Goal: Task Accomplishment & Management: Complete application form

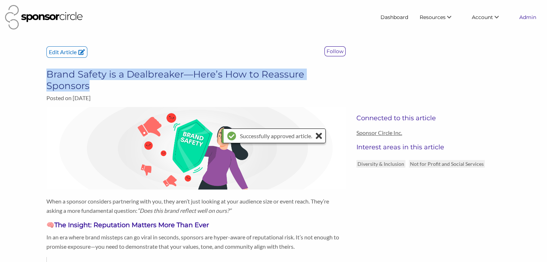
click at [528, 18] on link "Admin" at bounding box center [527, 17] width 28 height 13
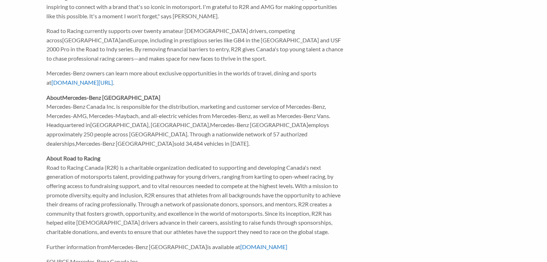
scroll to position [745, 0]
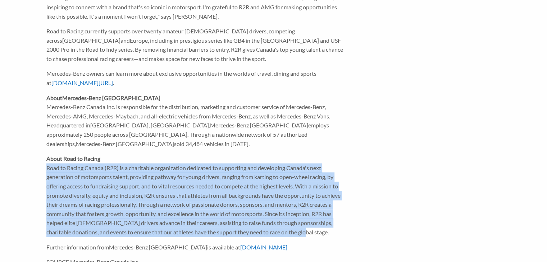
drag, startPoint x: 306, startPoint y: 185, endPoint x: 46, endPoint y: 123, distance: 267.5
copy p "Road to Racing Canada (R2R) is a charitable organization dedicated to supportin…"
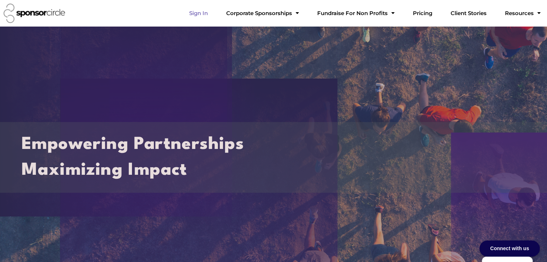
click at [213, 14] on link "Sign In" at bounding box center [198, 13] width 30 height 14
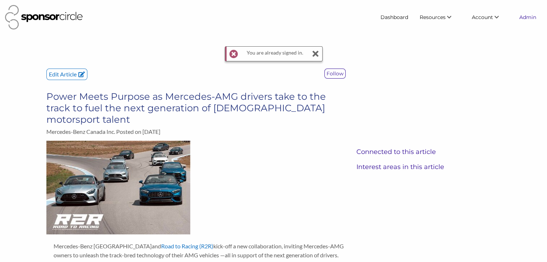
click at [523, 16] on link "Admin" at bounding box center [527, 17] width 28 height 13
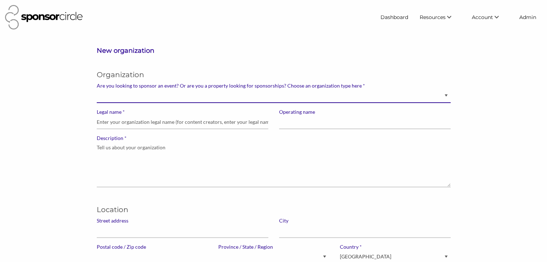
click at [412, 97] on select "Brand manager looking to sell to or sponsor events and sports teams Event organ…" at bounding box center [274, 96] width 354 height 14
select select "Property"
click at [97, 89] on select "Brand manager looking to sell to or sponsor events and sports teams Event organ…" at bounding box center [274, 96] width 354 height 14
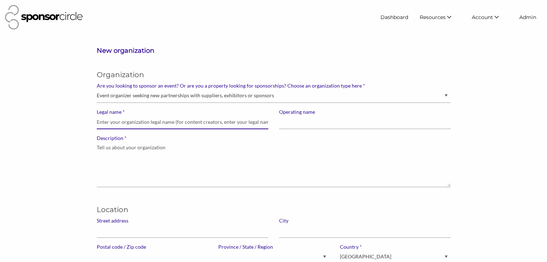
click at [161, 124] on input "* Legal name" at bounding box center [182, 122] width 171 height 14
paste input "Road To Racing Canada (R2R)"
type input "Road To Racing Canada (R2R)"
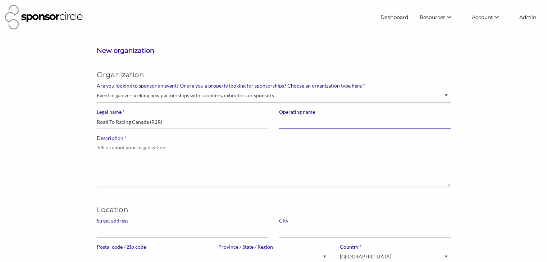
click at [281, 123] on input "Operating name" at bounding box center [364, 122] width 171 height 14
type input "R2R"
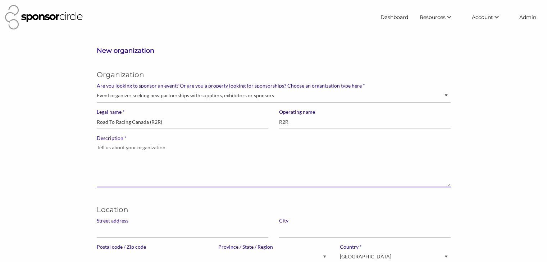
click at [230, 163] on textarea "* Description" at bounding box center [274, 165] width 354 height 46
click at [145, 157] on textarea "* Description" at bounding box center [274, 165] width 354 height 46
paste textarea "Road to Racing Canada (R2R) is a charitable organization dedicated to supportin…"
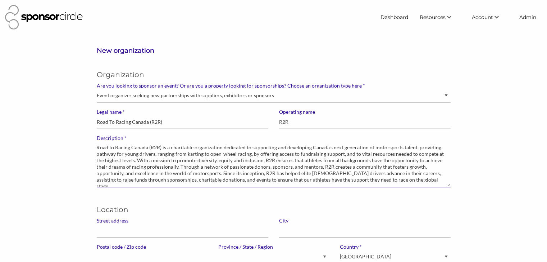
type textarea "Road to Racing Canada (R2R) is a charitable organization dedicated to supportin…"
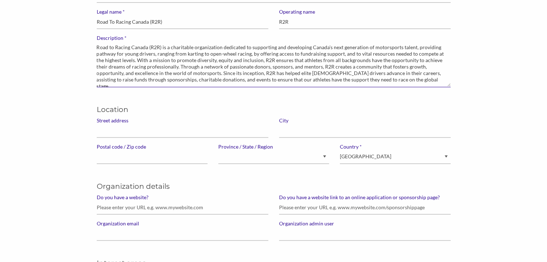
scroll to position [101, 0]
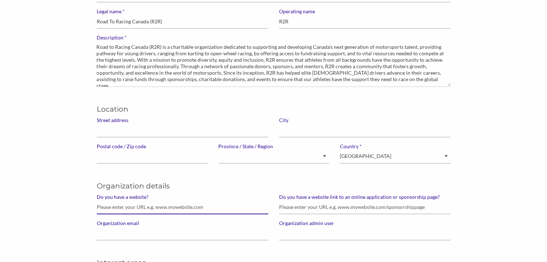
click at [134, 209] on input "Do you have a website?" at bounding box center [182, 208] width 171 height 14
paste input "https://www.road2racing.com/"
type input "https://www.road2racing.com/"
click at [126, 158] on input "Postal code / Zip code" at bounding box center [152, 157] width 111 height 14
paste input "V0H1Z9"
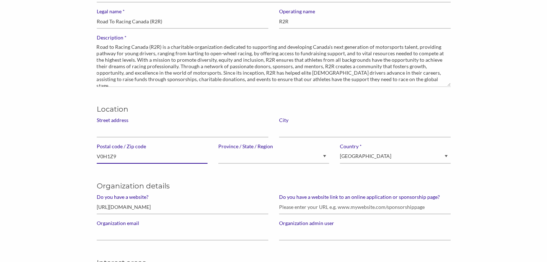
type input "V0H1Z9"
click at [233, 158] on select "Alberta British Columbia Manitoba New Brunswick Newfoundland and Labrador North…" at bounding box center [273, 157] width 111 height 14
select select "British Columbia"
click at [218, 150] on select "Alberta British Columbia Manitoba New Brunswick Newfoundland and Labrador North…" at bounding box center [273, 157] width 111 height 14
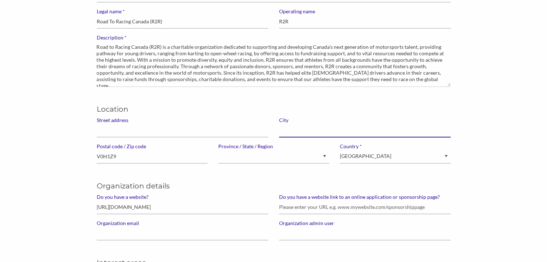
click at [293, 128] on input "text" at bounding box center [364, 131] width 171 height 14
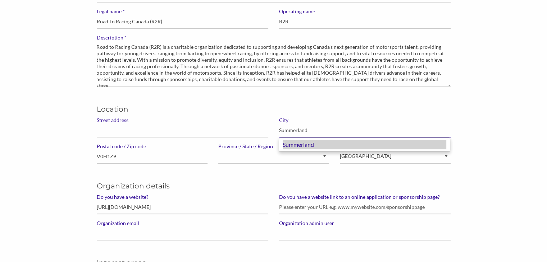
click at [294, 148] on div "Summerland" at bounding box center [364, 144] width 164 height 9
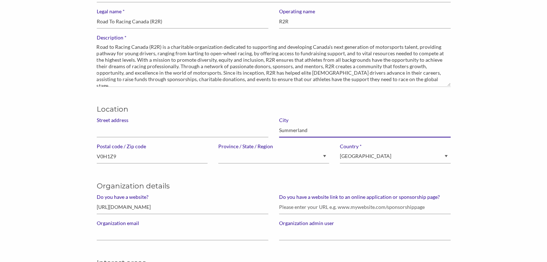
type input "Summerland"
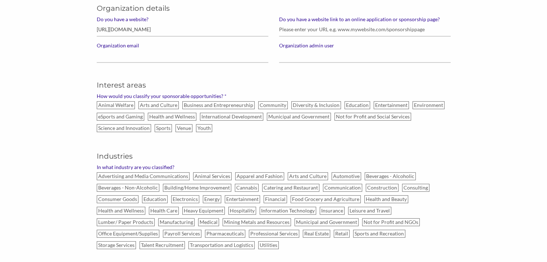
scroll to position [285, 0]
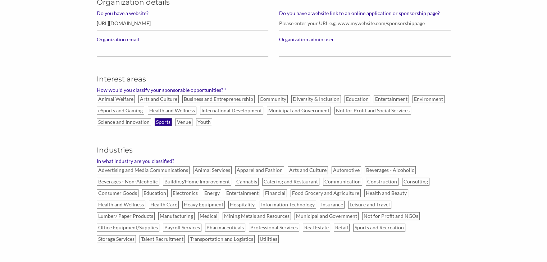
click at [166, 120] on label "Sports" at bounding box center [163, 122] width 17 height 8
click at [0, 0] on input "Sports" at bounding box center [0, 0] width 0 height 0
click at [204, 123] on label "Youth" at bounding box center [204, 122] width 16 height 8
click at [0, 0] on input "Youth" at bounding box center [0, 0] width 0 height 0
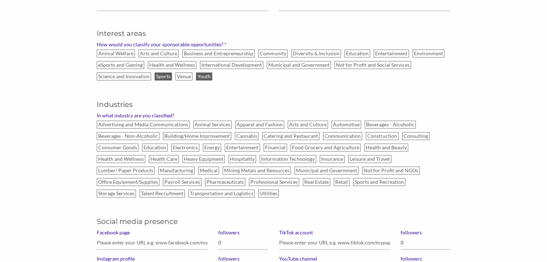
scroll to position [335, 0]
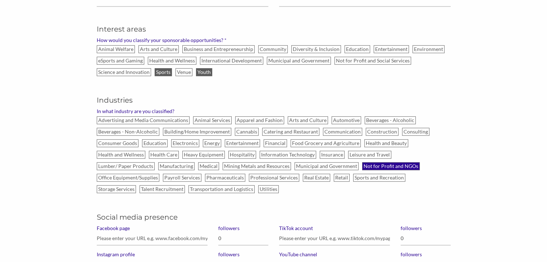
click at [362, 165] on label "Not for Profit and NGOs" at bounding box center [391, 166] width 58 height 8
click at [0, 0] on input "Not for Profit and NGOs" at bounding box center [0, 0] width 0 height 0
click at [300, 182] on div "Advertising and Media Communications Animal Services Apparel and Fashion Arts a…" at bounding box center [273, 155] width 364 height 81
click at [353, 176] on label "Sports and Recreation" at bounding box center [379, 178] width 52 height 8
click at [0, 0] on input "Sports and Recreation" at bounding box center [0, 0] width 0 height 0
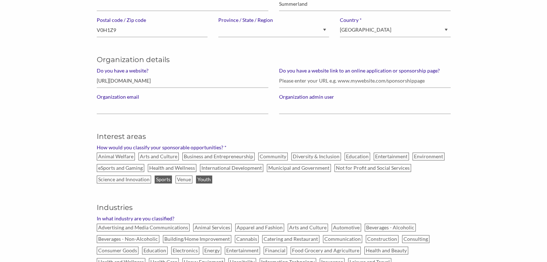
scroll to position [227, 0]
click at [310, 81] on input "Do you have a website link to an online application or sponsorship page?" at bounding box center [364, 81] width 171 height 14
paste input "https://road2racing.com/sponsors"
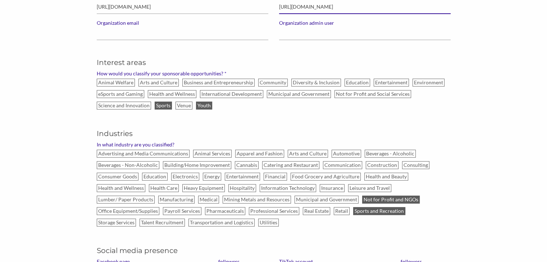
scroll to position [302, 0]
type input "https://road2racing.com/sponsors"
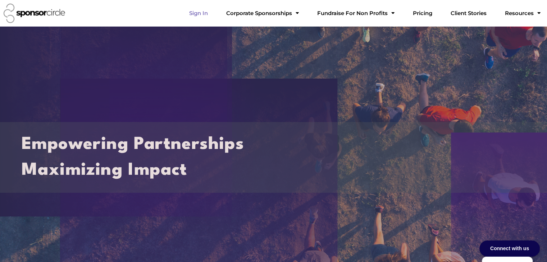
click at [213, 13] on link "Sign In" at bounding box center [198, 13] width 30 height 14
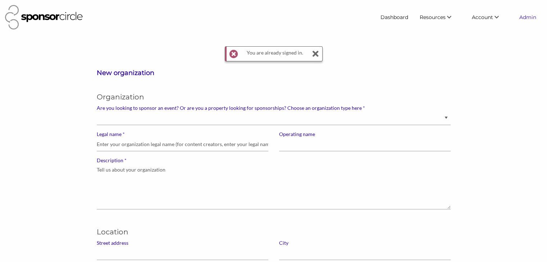
click at [530, 16] on link "Admin" at bounding box center [527, 17] width 28 height 13
